Goal: Information Seeking & Learning: Understand process/instructions

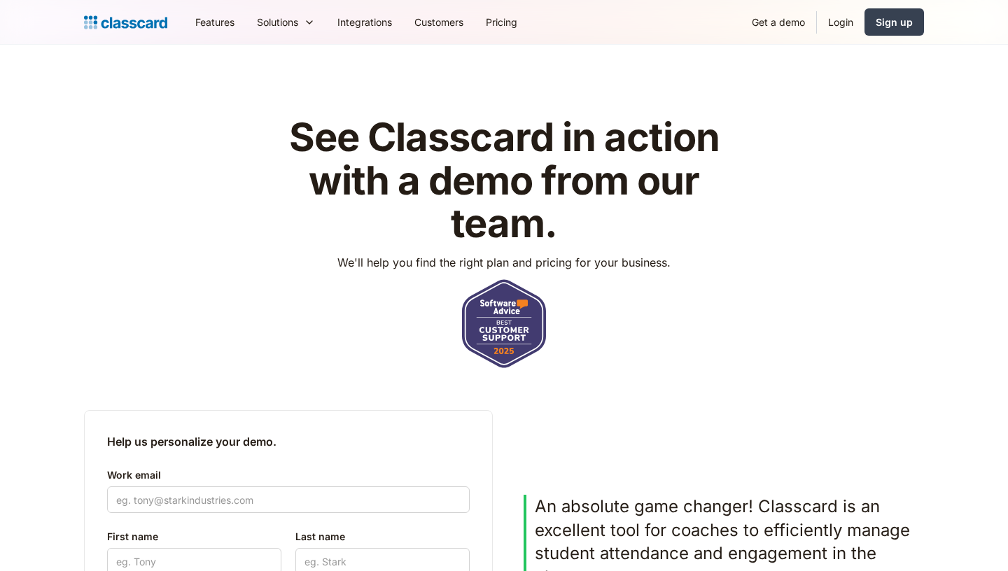
scroll to position [916, 0]
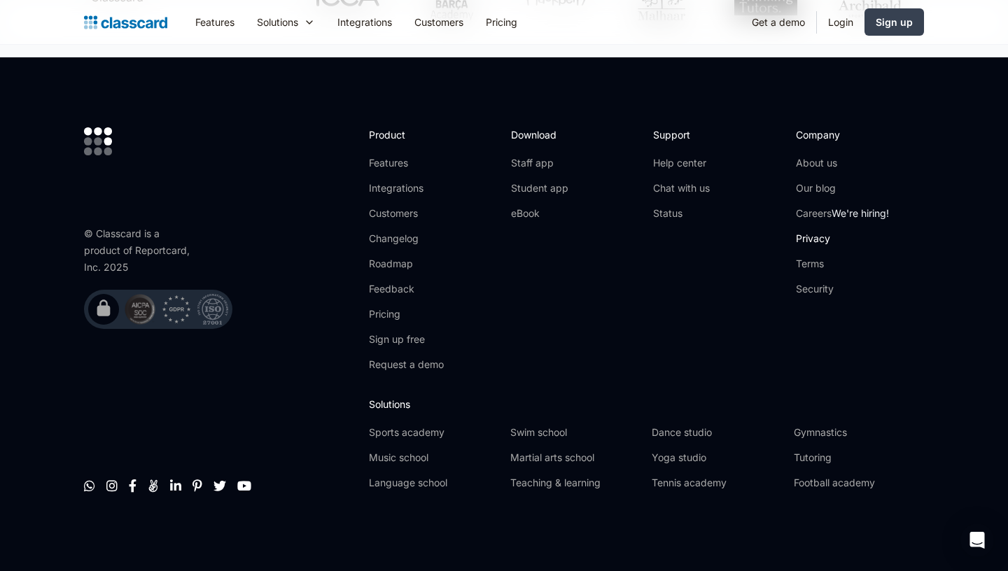
click at [816, 246] on link "Privacy" at bounding box center [842, 239] width 93 height 14
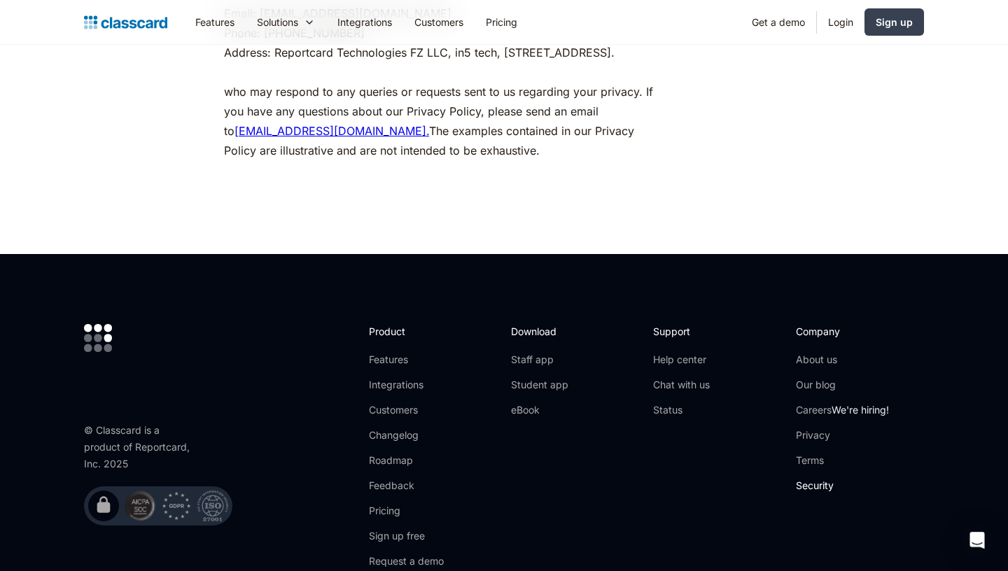
click at [813, 485] on link "Security" at bounding box center [842, 486] width 93 height 14
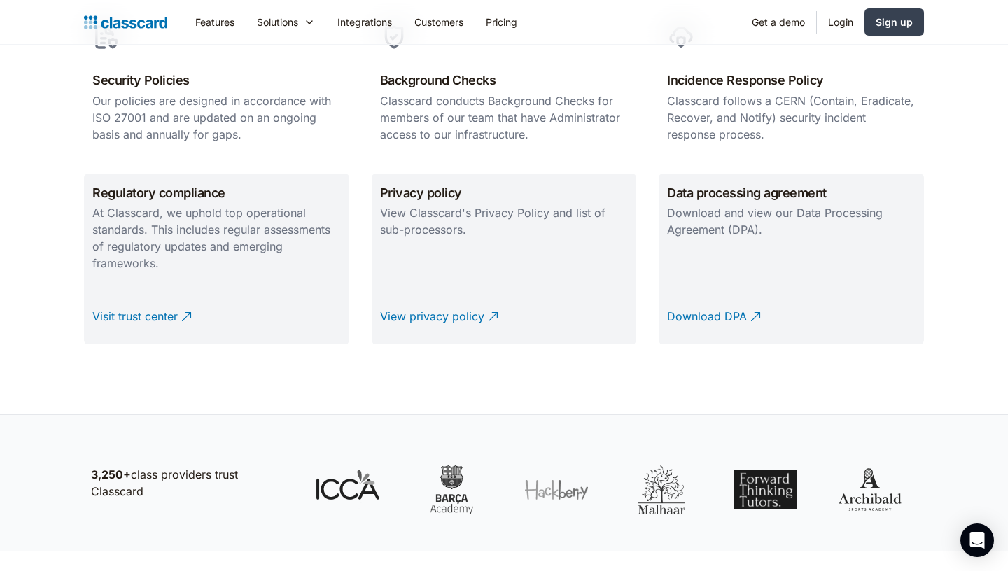
scroll to position [1042, 0]
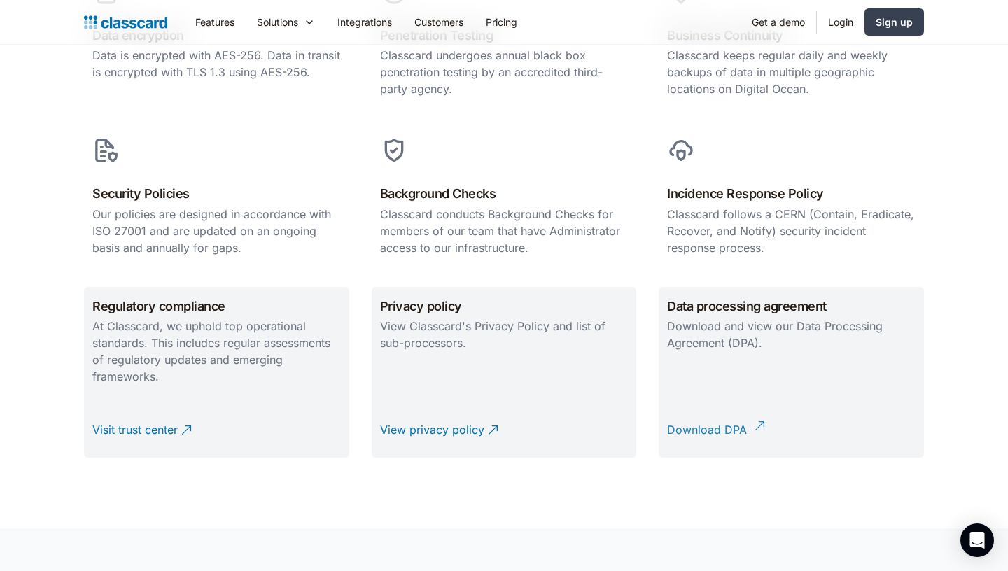
click at [693, 411] on div "Download DPA" at bounding box center [707, 424] width 80 height 27
